Goal: Answer question/provide support: Participate in discussion

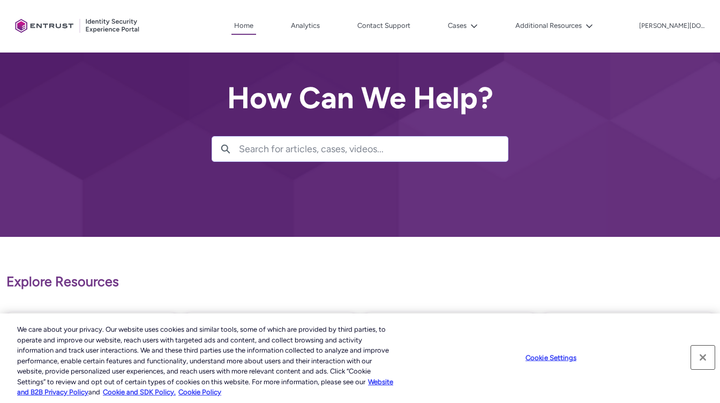
click at [702, 355] on button "Close" at bounding box center [703, 358] width 24 height 24
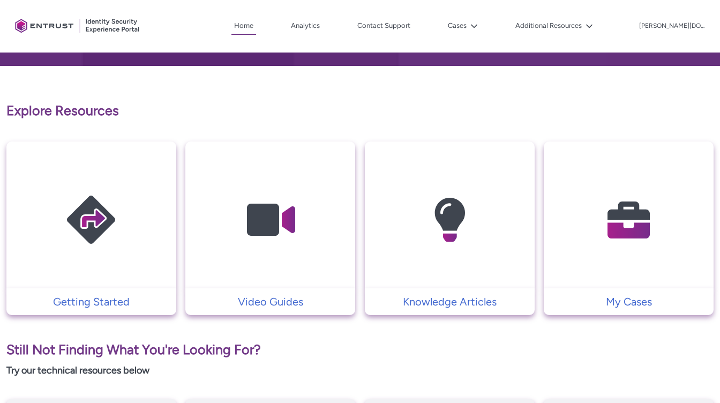
scroll to position [193, 0]
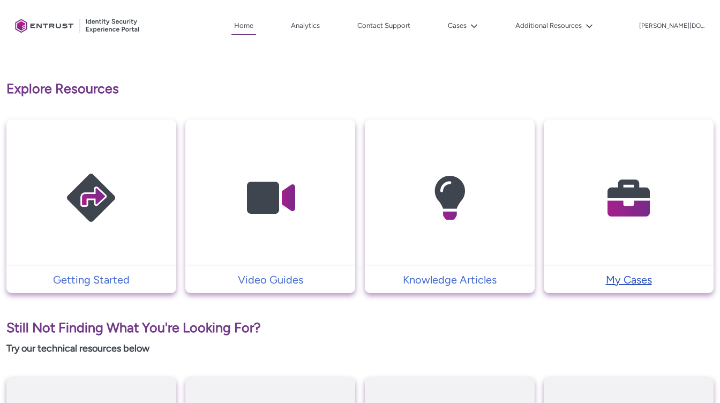
click at [619, 281] on p "My Cases" at bounding box center [628, 280] width 159 height 16
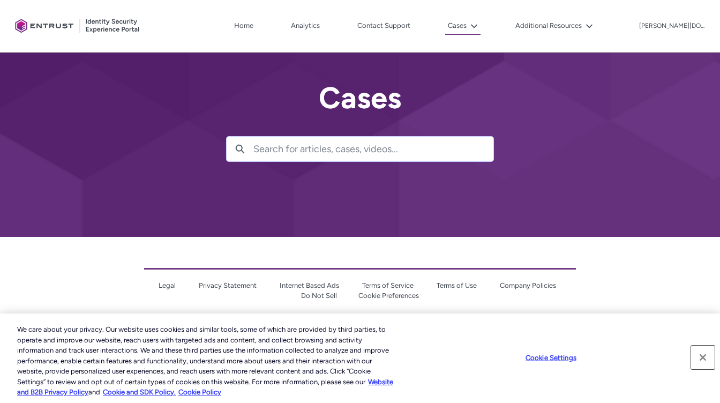
click at [703, 355] on button "Close" at bounding box center [703, 358] width 24 height 24
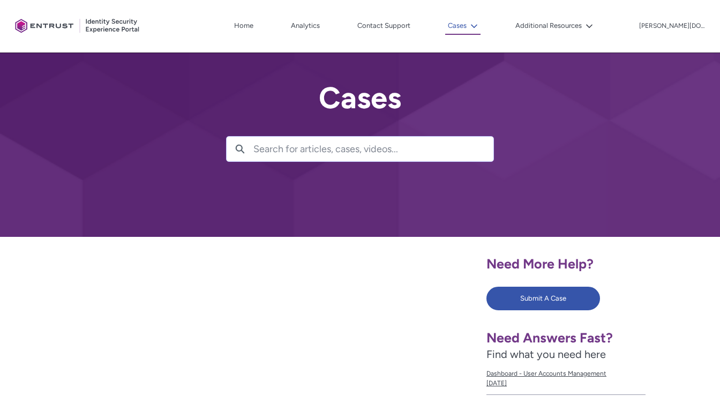
click at [477, 26] on icon at bounding box center [474, 26] width 6 height 4
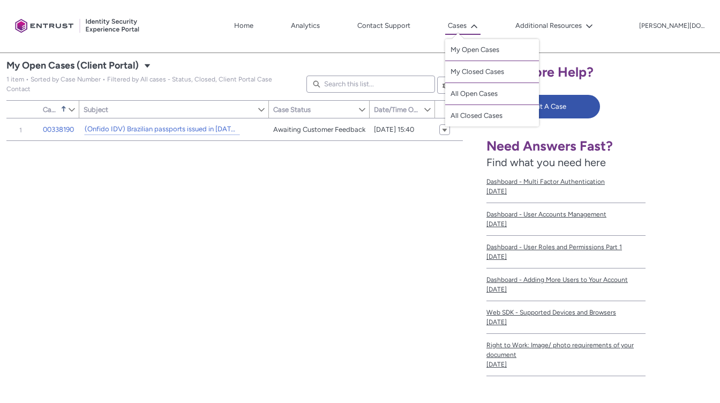
scroll to position [241, 0]
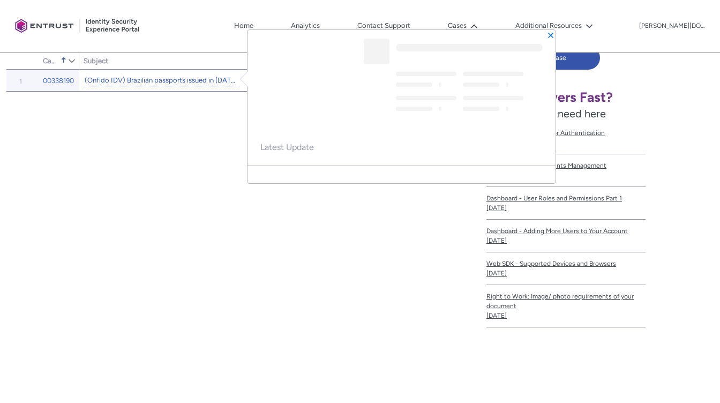
click at [178, 80] on link "(Onfido IDV) Brazilian passports issued in [DATE] cause IDV NFC parsing error" at bounding box center [162, 80] width 155 height 11
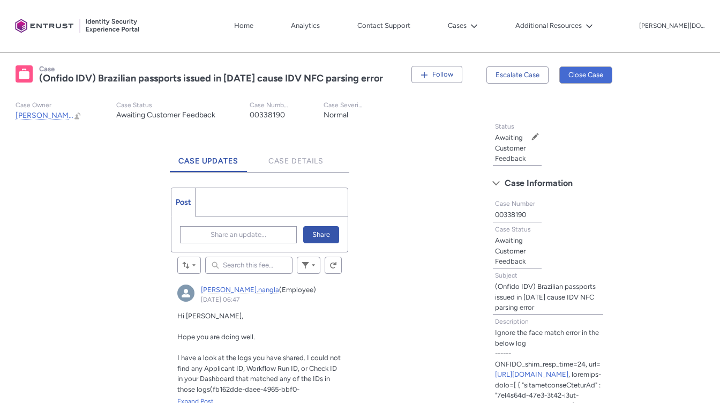
scroll to position [169, 0]
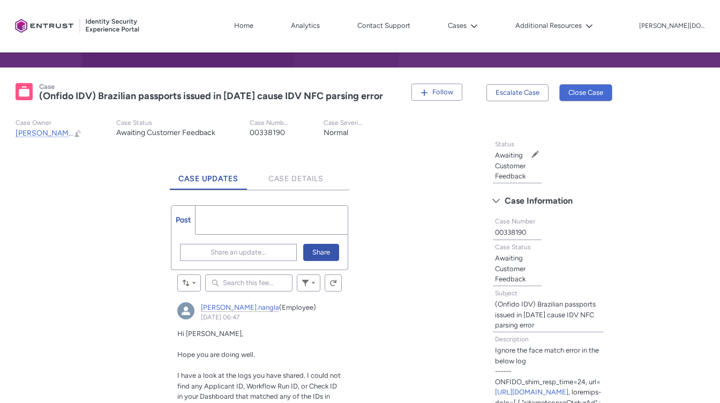
click at [253, 215] on ul "Post More" at bounding box center [259, 219] width 177 height 29
click at [223, 218] on ul "Post More" at bounding box center [259, 219] width 177 height 29
click at [295, 221] on ul "Post More" at bounding box center [259, 219] width 177 height 29
click at [319, 254] on span "Share" at bounding box center [321, 252] width 18 height 16
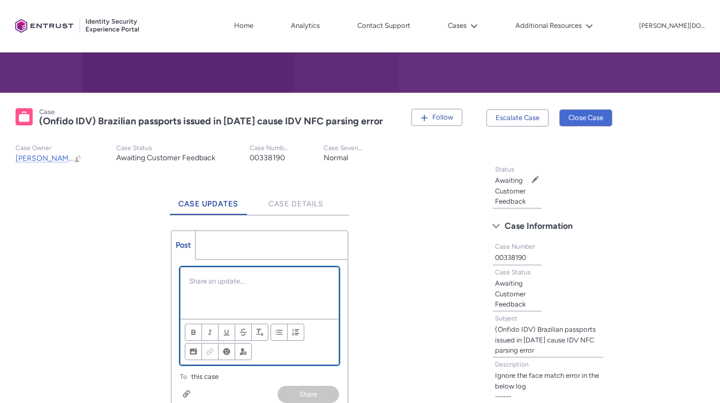
scroll to position [193, 0]
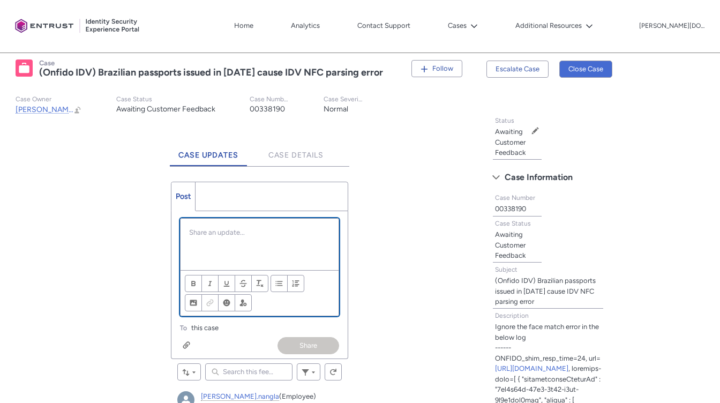
click at [237, 241] on div "Chatter Publisher" at bounding box center [260, 244] width 158 height 51
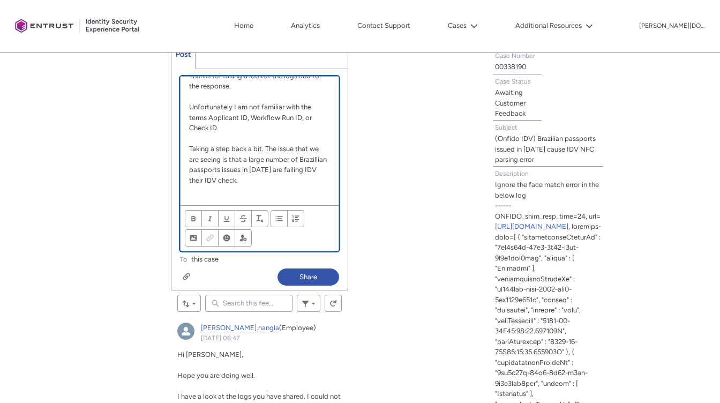
scroll to position [36, 0]
click at [234, 200] on p "We had a similiar i" at bounding box center [259, 201] width 140 height 11
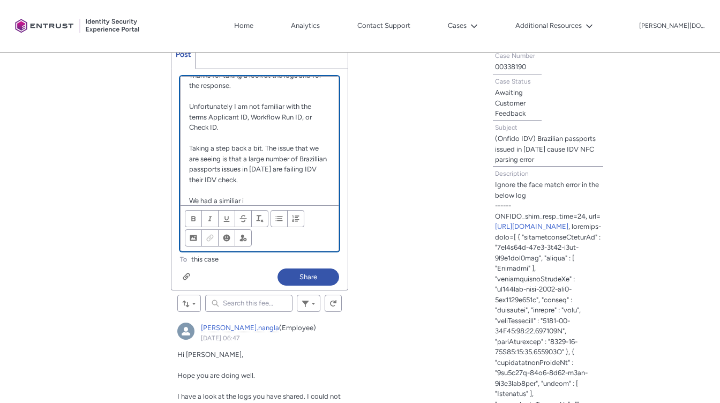
click at [251, 199] on p "We had a similiar i" at bounding box center [259, 201] width 140 height 11
click at [242, 200] on p "We had a similiar i" at bounding box center [259, 201] width 140 height 11
click at [248, 189] on p "Chatter Publisher" at bounding box center [259, 190] width 140 height 11
click at [246, 198] on p "We had a simii" at bounding box center [259, 201] width 140 height 11
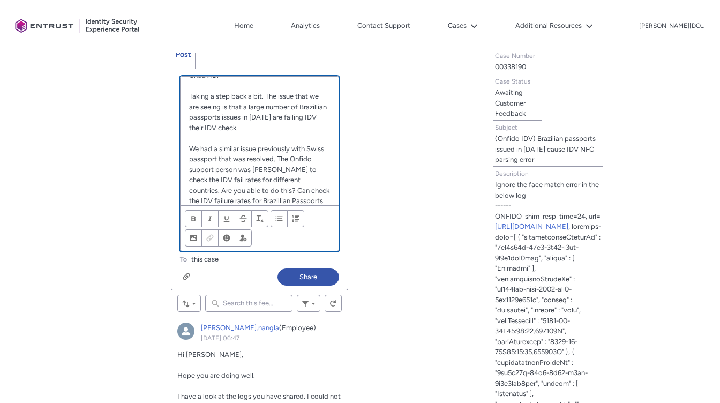
scroll to position [99, 0]
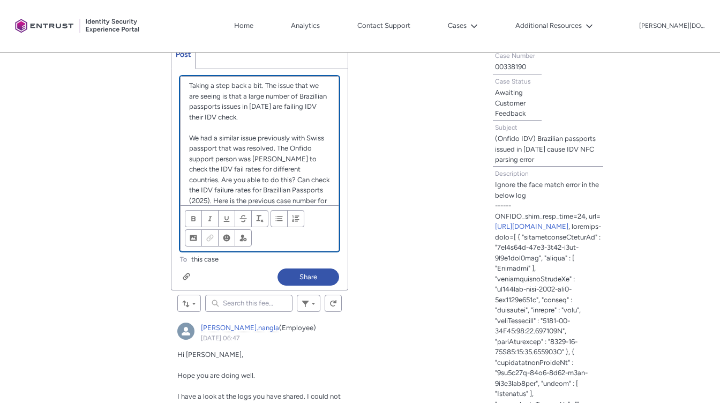
paste div "Chatter Publisher"
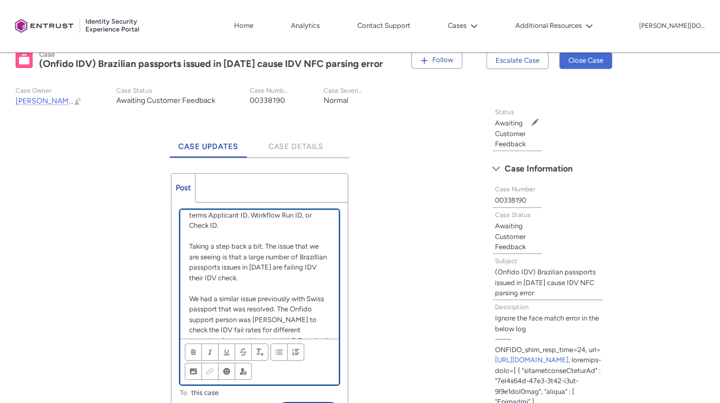
scroll to position [76, 0]
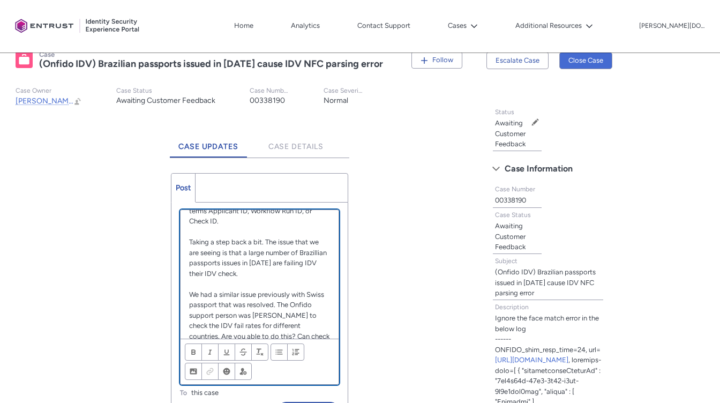
click at [318, 252] on p "Taking a step back a bit. The issue that we are seeing is that a large number o…" at bounding box center [259, 258] width 140 height 42
click at [312, 274] on p "Taking a step back a bit. The issue that we are seeing is that a large number o…" at bounding box center [259, 258] width 140 height 42
click at [240, 264] on p "Taking a step back a bit. The issue that we are seeing is that a large number o…" at bounding box center [259, 258] width 140 height 42
drag, startPoint x: 313, startPoint y: 263, endPoint x: 285, endPoint y: 261, distance: 28.5
click at [285, 261] on p "Taking a step back a bit. The issue that we are seeing is that a large number o…" at bounding box center [259, 258] width 140 height 42
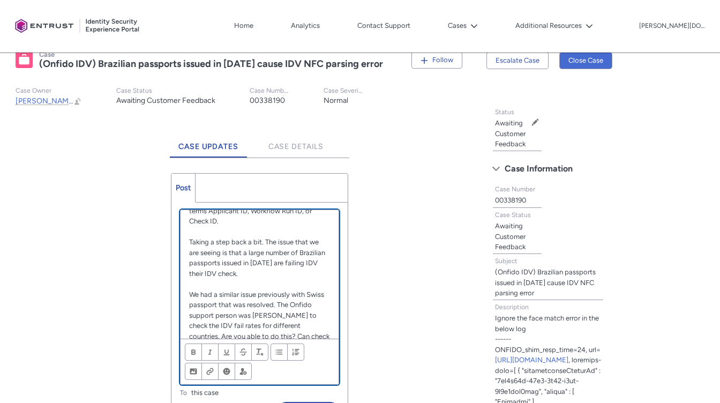
click at [309, 268] on p "Taking a step back a bit. The issue that we are seeing is that a large number o…" at bounding box center [259, 258] width 140 height 42
drag, startPoint x: 313, startPoint y: 263, endPoint x: 302, endPoint y: 261, distance: 11.4
click at [302, 261] on p "Taking a step back a bit. The issue that we are seeing is that a large number o…" at bounding box center [259, 258] width 140 height 42
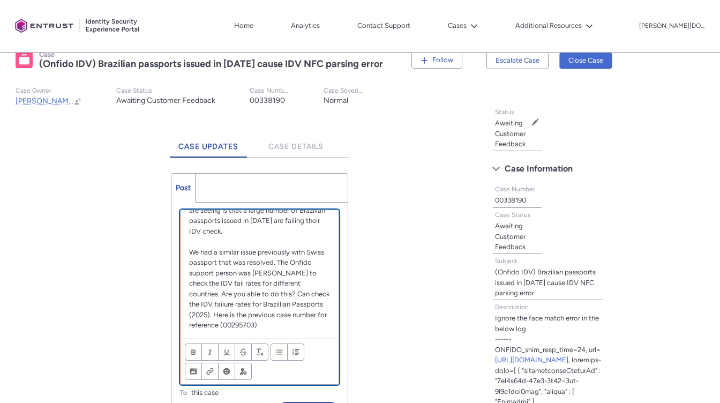
scroll to position [118, 0]
click at [263, 273] on p "We had a similar issue previously with Swiss passport that was resolved. The On…" at bounding box center [259, 288] width 140 height 84
click at [216, 303] on p "We had a similar issue previously with Swiss passport that was resolved. The On…" at bounding box center [259, 288] width 140 height 84
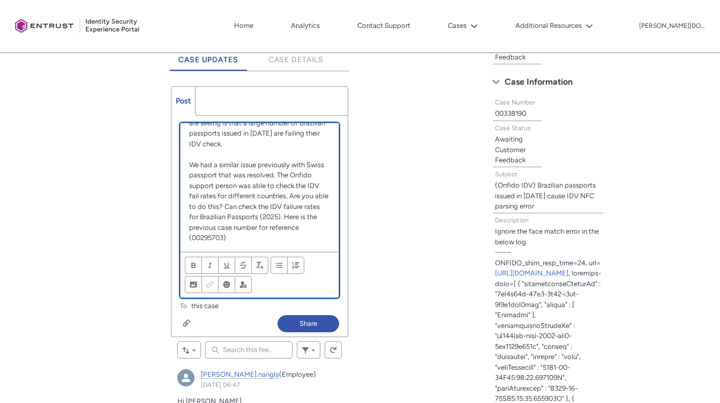
scroll to position [289, 0]
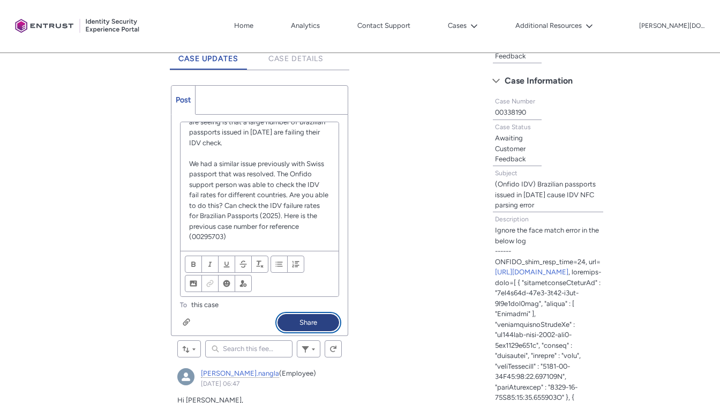
click at [306, 321] on button "Share" at bounding box center [309, 322] width 62 height 17
